Goal: Information Seeking & Learning: Learn about a topic

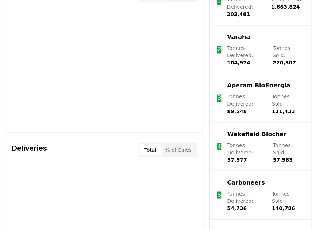
scroll to position [401, 0]
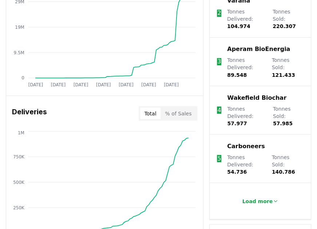
click at [183, 115] on button "% of Sales" at bounding box center [178, 113] width 35 height 12
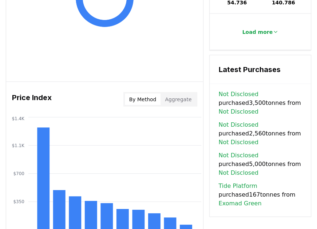
scroll to position [583, 0]
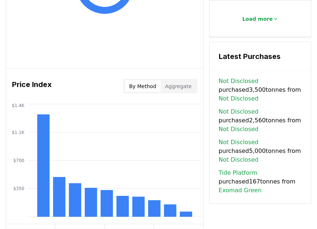
click at [146, 84] on button "By Method" at bounding box center [143, 86] width 36 height 12
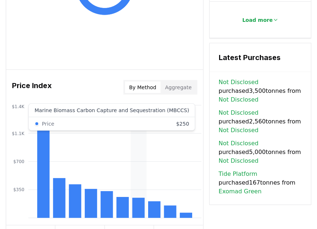
scroll to position [546, 0]
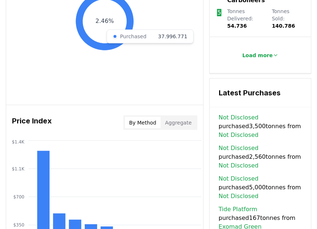
click at [125, 40] on icon at bounding box center [105, 21] width 58 height 58
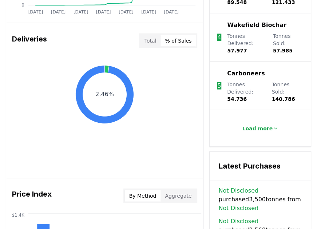
scroll to position [474, 0]
click at [175, 195] on button "Aggregate" at bounding box center [178, 196] width 35 height 12
click at [152, 193] on button "By Method" at bounding box center [143, 196] width 36 height 12
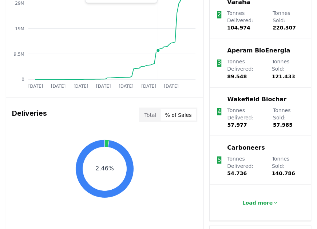
scroll to position [401, 0]
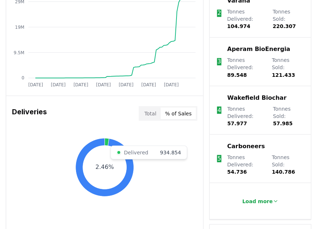
click at [107, 140] on icon at bounding box center [107, 142] width 4 height 8
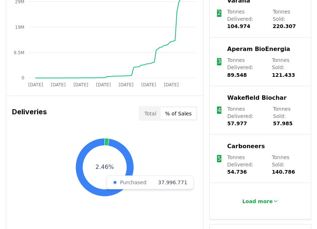
click at [120, 144] on icon at bounding box center [105, 167] width 58 height 58
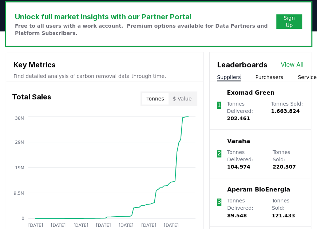
scroll to position [255, 0]
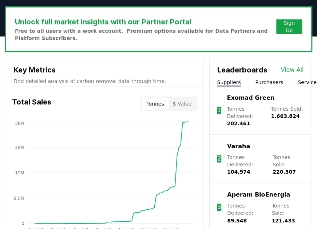
click at [242, 116] on p "Tonnes Delivered : 202.461" at bounding box center [245, 116] width 37 height 22
drag, startPoint x: 228, startPoint y: 122, endPoint x: 248, endPoint y: 122, distance: 20.4
click at [248, 122] on p "Tonnes Delivered : 202.461" at bounding box center [245, 116] width 37 height 22
drag, startPoint x: 248, startPoint y: 122, endPoint x: 255, endPoint y: 132, distance: 11.5
click at [255, 132] on li "1 Exomad Green Tonnes Delivered : 202.461 Tonnes Sold : 1.663.824" at bounding box center [260, 110] width 101 height 48
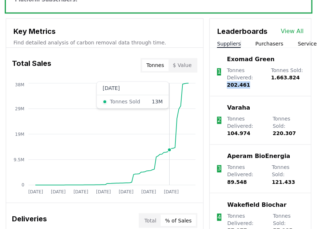
scroll to position [291, 0]
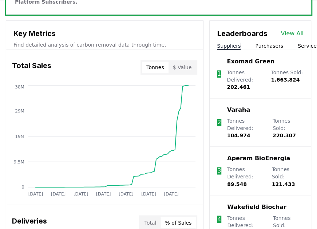
click at [21, 85] on tspan "38M" at bounding box center [19, 86] width 9 height 5
click at [178, 67] on button "$ Value" at bounding box center [183, 68] width 28 height 12
click at [154, 69] on button "Tonnes" at bounding box center [155, 68] width 26 height 12
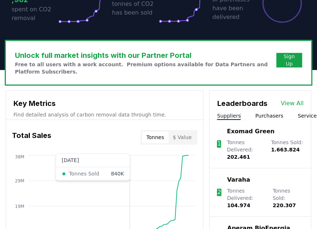
scroll to position [182, 0]
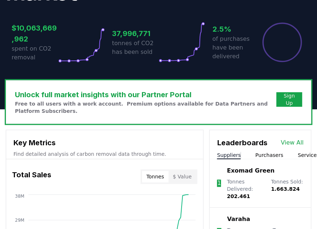
click at [292, 141] on link "View All" at bounding box center [292, 142] width 23 height 9
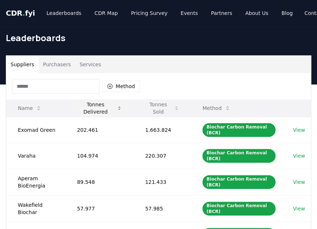
click at [99, 105] on button "Tonnes Delivered" at bounding box center [99, 108] width 56 height 15
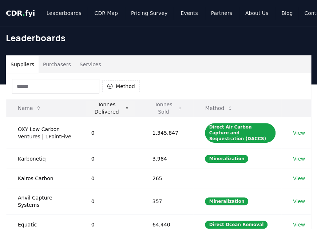
click at [103, 106] on button "Tonnes Delivered" at bounding box center [111, 108] width 50 height 15
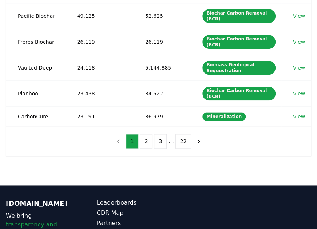
scroll to position [255, 0]
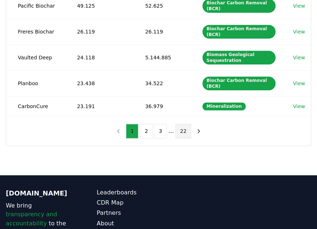
click at [181, 125] on button "22" at bounding box center [184, 131] width 16 height 15
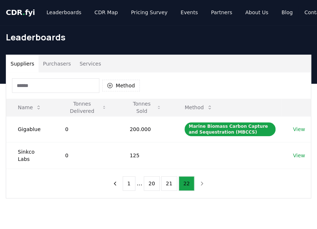
scroll to position [0, 0]
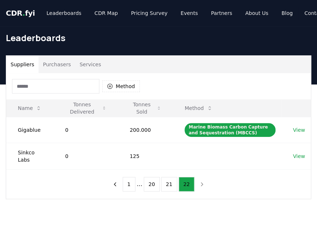
click at [160, 177] on ul "1 ... 20 21 22" at bounding box center [159, 184] width 72 height 15
click at [155, 177] on button "20" at bounding box center [152, 184] width 16 height 15
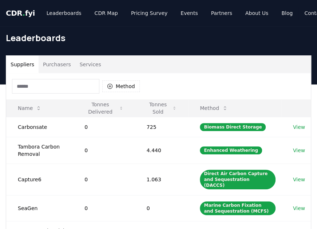
click at [23, 14] on span "." at bounding box center [24, 13] width 3 height 9
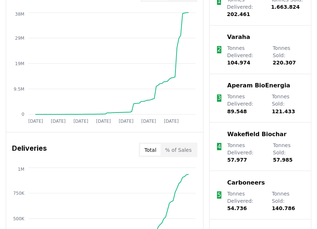
scroll to position [328, 0]
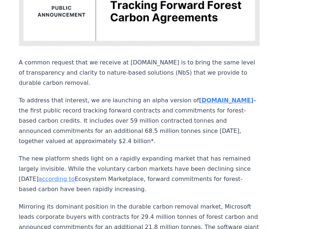
scroll to position [219, 0]
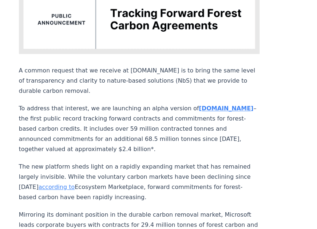
click at [199, 105] on strong "nbs.CDR.fyi" at bounding box center [226, 108] width 55 height 7
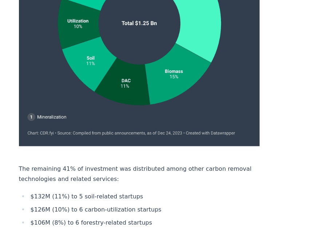
scroll to position [2222, 0]
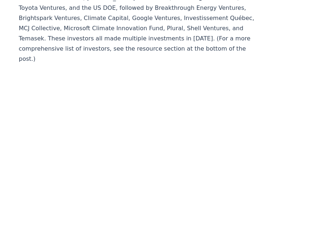
scroll to position [4101, 0]
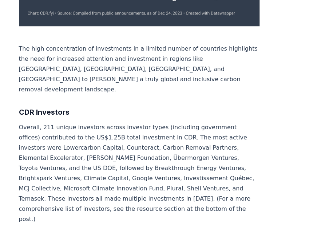
scroll to position [724, 0]
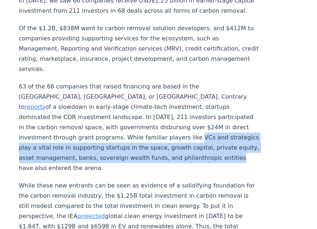
drag, startPoint x: 73, startPoint y: 103, endPoint x: 124, endPoint y: 122, distance: 54.7
click at [124, 122] on p "63 of the 66 companies that raised financing are based in the [GEOGRAPHIC_DATA]…" at bounding box center [139, 128] width 241 height 92
copy p "Cs and strategics play a vital role in supporting startups in the space, growth…"
